Goal: Task Accomplishment & Management: Use online tool/utility

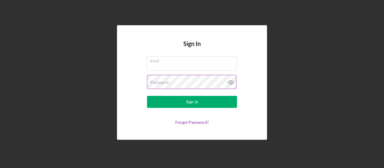
type input "[EMAIL_ADDRESS][DOMAIN_NAME]"
click at [233, 78] on icon at bounding box center [231, 82] width 15 height 15
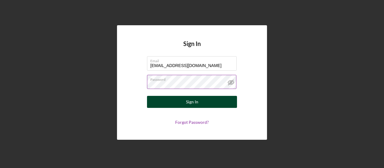
click at [214, 100] on button "Sign In" at bounding box center [192, 102] width 90 height 12
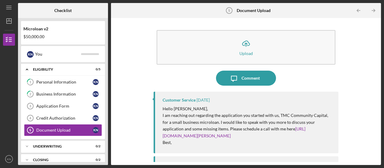
click at [376, 104] on div "Icon/Upload Upload Icon/Message Comment Customer Service [DATE] Hello [PERSON_N…" at bounding box center [246, 91] width 264 height 141
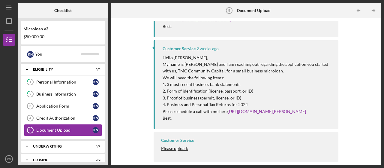
click at [378, 60] on div "Icon/Upload Upload Icon/Message Comment Customer Service [DATE] Hello [PERSON_N…" at bounding box center [246, 91] width 270 height 147
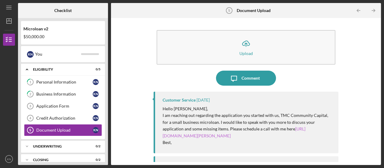
click at [296, 128] on link "[URL][DOMAIN_NAME][PERSON_NAME]" at bounding box center [234, 132] width 143 height 12
